Goal: Find specific page/section: Find specific page/section

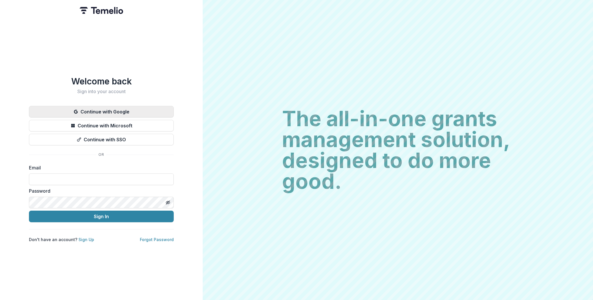
click at [70, 111] on button "Continue with Google" at bounding box center [101, 112] width 145 height 12
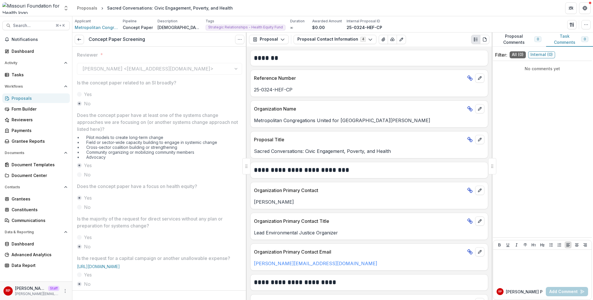
scroll to position [160, 0]
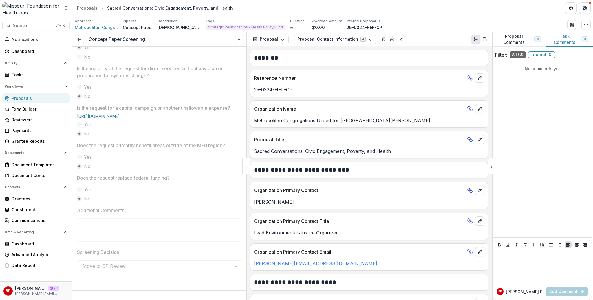
click at [46, 97] on div "Proposals" at bounding box center [39, 98] width 54 height 6
click at [78, 38] on icon at bounding box center [79, 39] width 5 height 5
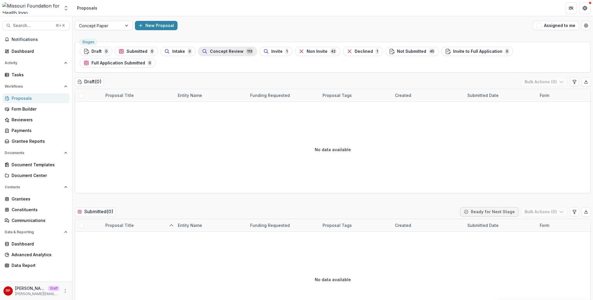
click at [234, 53] on span "Concept Review" at bounding box center [227, 51] width 34 height 5
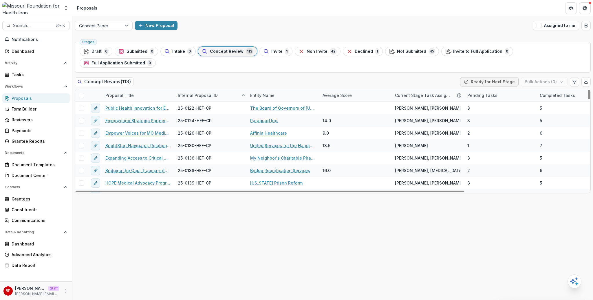
click at [460, 207] on div "Stages Draft 0 Submitted 0 Intake 0 Concept Review 113 Invite 1 Non Invite 42 D…" at bounding box center [332, 169] width 521 height 260
